Goal: Information Seeking & Learning: Check status

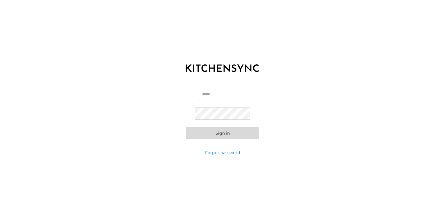
click at [210, 94] on input "Email" at bounding box center [222, 94] width 47 height 12
type input "**********"
click at [214, 135] on button "Sign in" at bounding box center [222, 133] width 73 height 12
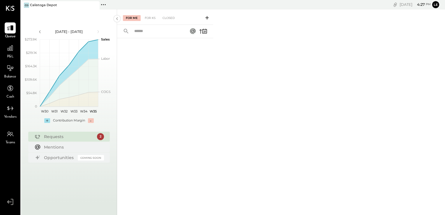
click at [10, 54] on span "P&L" at bounding box center [10, 56] width 7 height 5
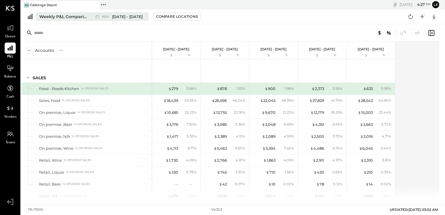
click at [66, 17] on div "Weekly P&L Comparison" at bounding box center [63, 17] width 49 height 6
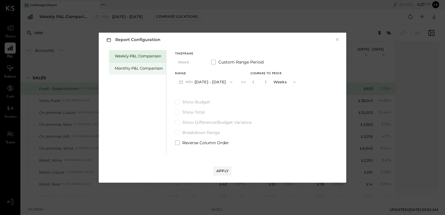
click at [139, 68] on div "Monthly P&L Comparison" at bounding box center [139, 69] width 48 height 6
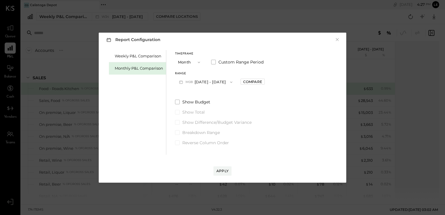
click at [229, 82] on icon "button" at bounding box center [231, 82] width 5 height 5
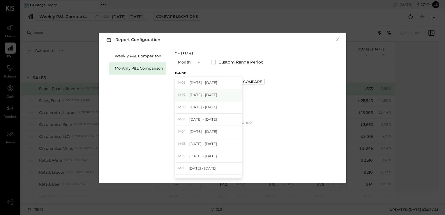
click at [198, 97] on div "M07 [DATE] - [DATE]" at bounding box center [208, 95] width 66 height 12
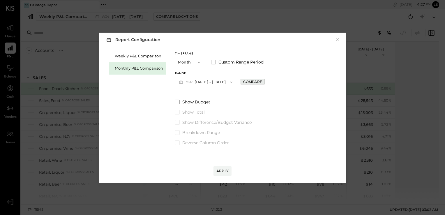
click at [243, 84] on div "Compare" at bounding box center [252, 81] width 19 height 5
click at [264, 83] on icon "button" at bounding box center [265, 81] width 3 height 3
type input "*"
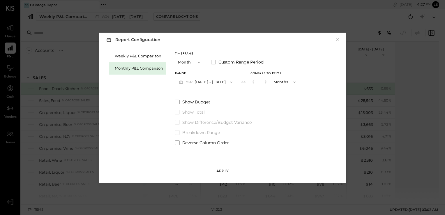
click at [216, 169] on div "Apply" at bounding box center [222, 170] width 12 height 5
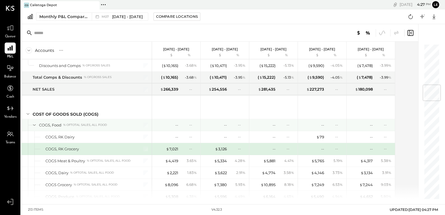
scroll to position [345, 0]
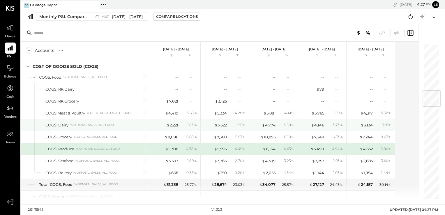
scroll to position [392, 0]
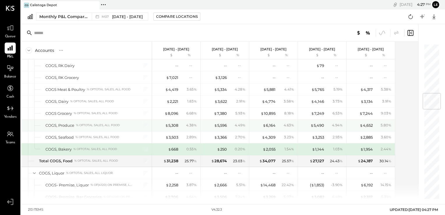
scroll to position [416, 0]
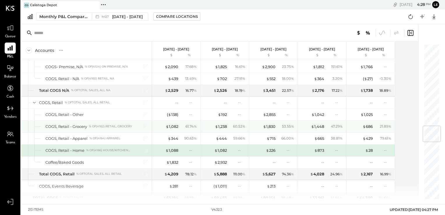
scroll to position [689, 0]
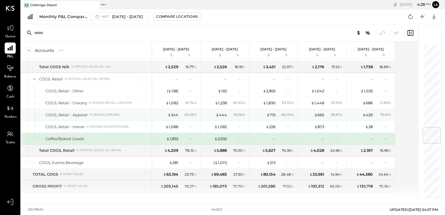
scroll to position [713, 0]
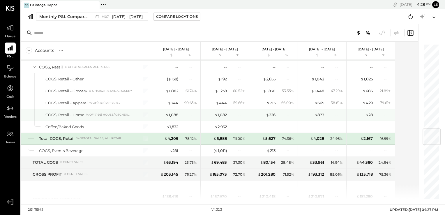
scroll to position [725, 0]
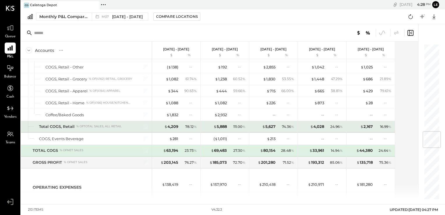
scroll to position [737, 0]
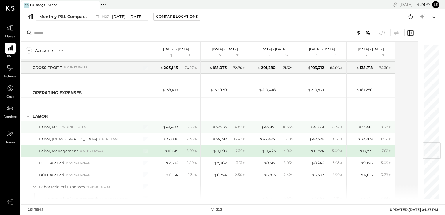
scroll to position [832, 0]
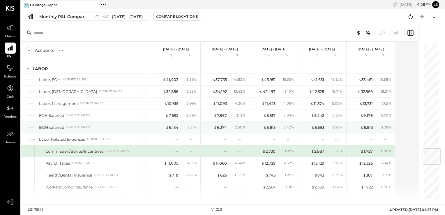
scroll to position [879, 0]
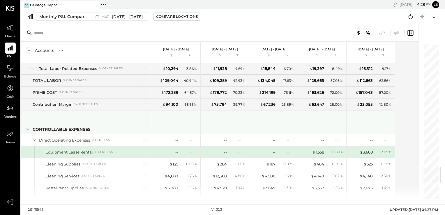
scroll to position [1033, 0]
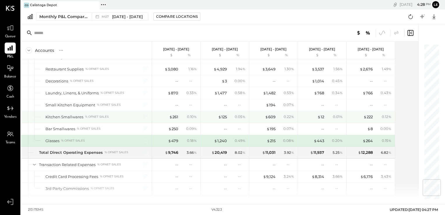
scroll to position [1152, 0]
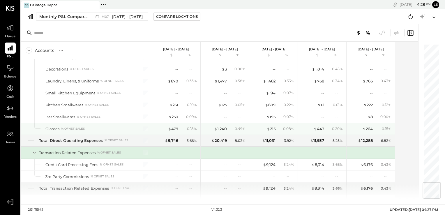
scroll to position [1164, 0]
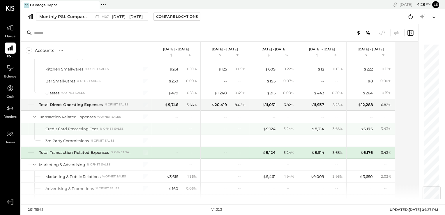
scroll to position [1200, 0]
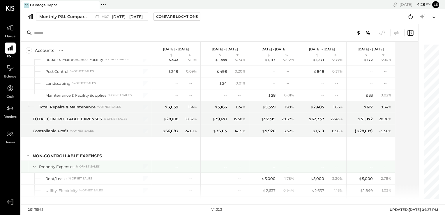
scroll to position [1710, 0]
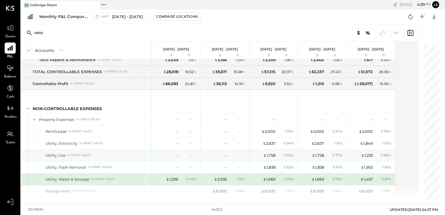
scroll to position [1746, 0]
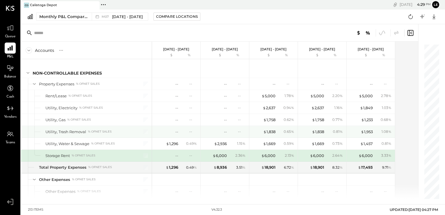
scroll to position [1758, 0]
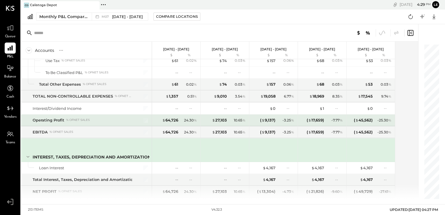
scroll to position [1892, 0]
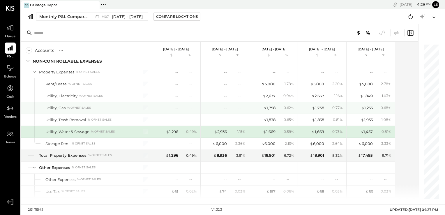
scroll to position [1746, 0]
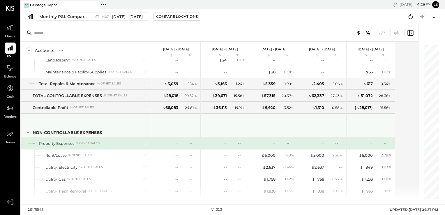
scroll to position [1663, 0]
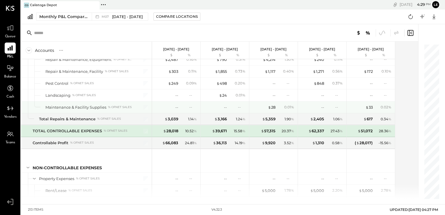
scroll to position [1639, 0]
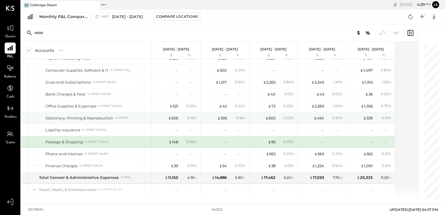
scroll to position [1414, 0]
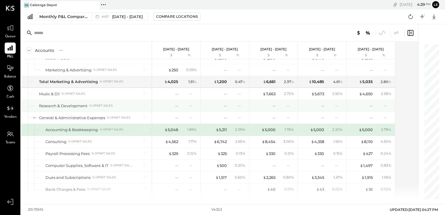
scroll to position [1318, 0]
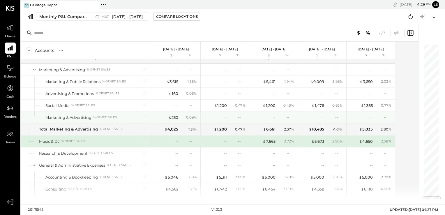
scroll to position [1271, 0]
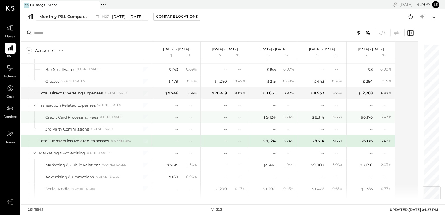
scroll to position [1188, 0]
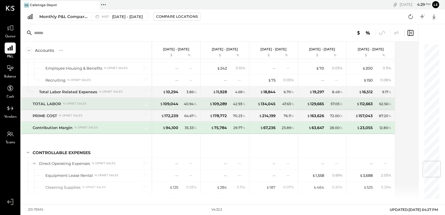
scroll to position [986, 0]
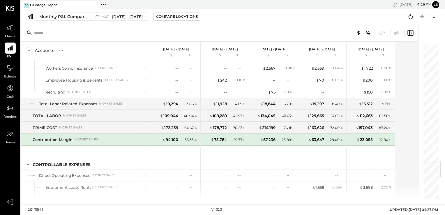
click at [10, 115] on span "Vendors" at bounding box center [10, 116] width 13 height 5
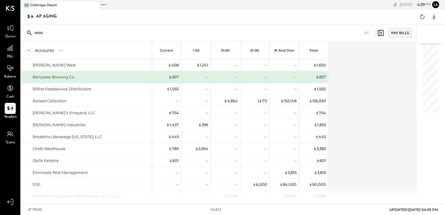
click at [52, 33] on input "text" at bounding box center [80, 33] width 92 height 10
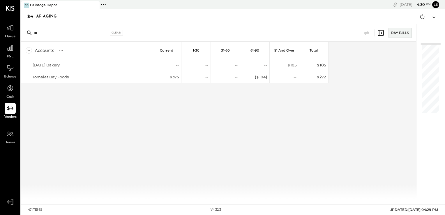
type input "*"
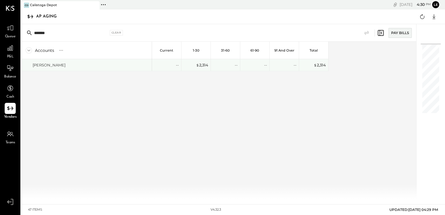
type input "*******"
click at [53, 66] on div "[PERSON_NAME]" at bounding box center [49, 65] width 33 height 6
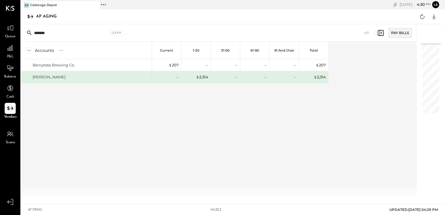
click at [59, 80] on div "[PERSON_NAME]" at bounding box center [86, 77] width 131 height 12
click at [200, 77] on div "$ 2,314" at bounding box center [202, 77] width 12 height 6
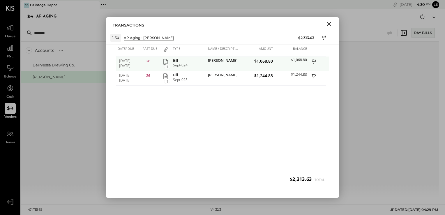
click at [166, 62] on icon "button" at bounding box center [165, 61] width 7 height 7
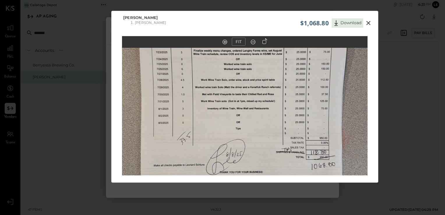
click at [366, 24] on icon at bounding box center [368, 23] width 7 height 7
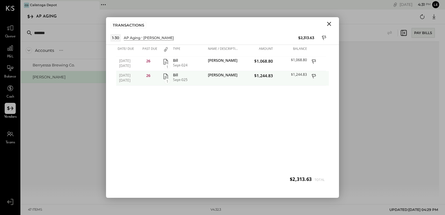
click at [167, 77] on icon "button" at bounding box center [165, 76] width 7 height 7
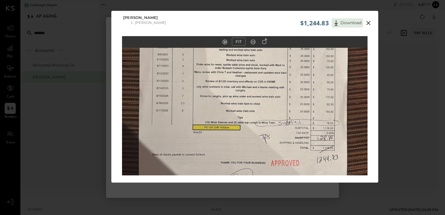
click at [368, 23] on icon at bounding box center [368, 23] width 4 height 4
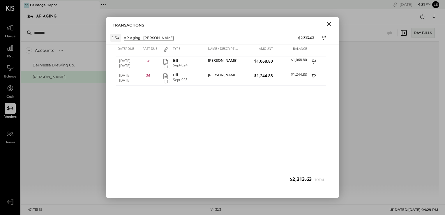
click at [328, 23] on icon "Close" at bounding box center [329, 24] width 4 height 4
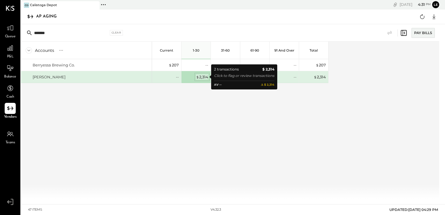
click at [198, 75] on span "$" at bounding box center [197, 77] width 3 height 5
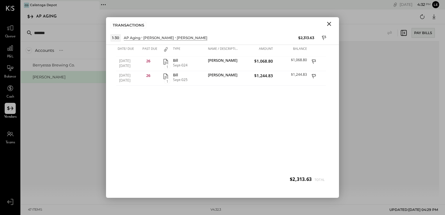
click at [329, 23] on icon "Close" at bounding box center [329, 23] width 7 height 7
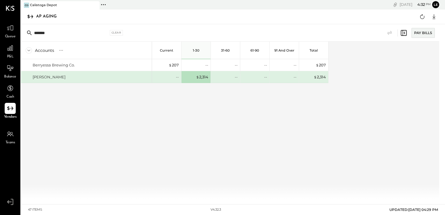
click at [9, 201] on icon at bounding box center [10, 201] width 10 height 9
